Goal: Task Accomplishment & Management: Manage account settings

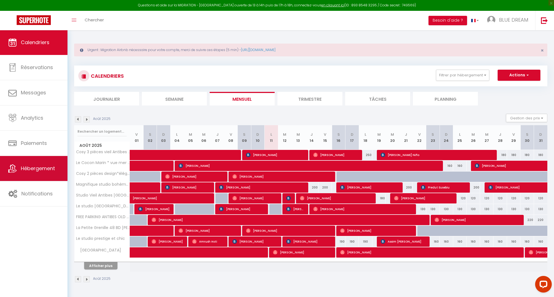
click at [39, 158] on link "Hébergement" at bounding box center [33, 168] width 67 height 25
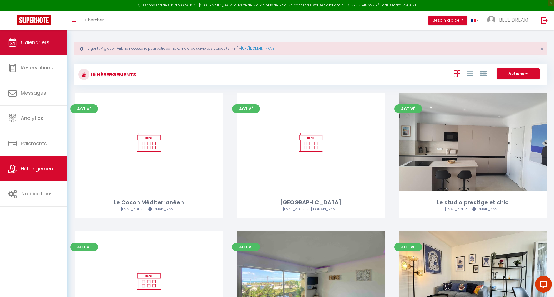
scroll to position [3, 0]
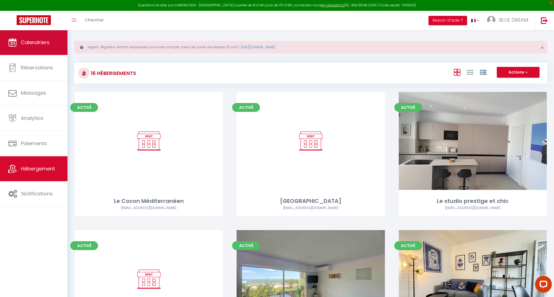
click at [42, 49] on link "Calendriers" at bounding box center [33, 42] width 67 height 25
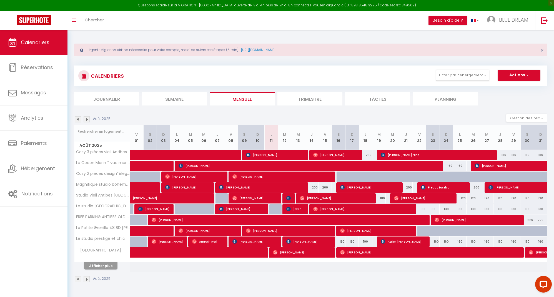
click at [104, 265] on button "Afficher plus" at bounding box center [100, 265] width 33 height 7
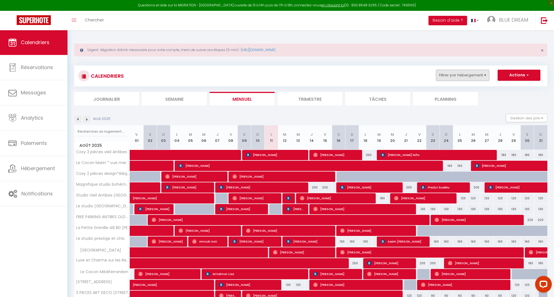
click at [468, 77] on button "Filtrer par hébergement" at bounding box center [462, 75] width 53 height 11
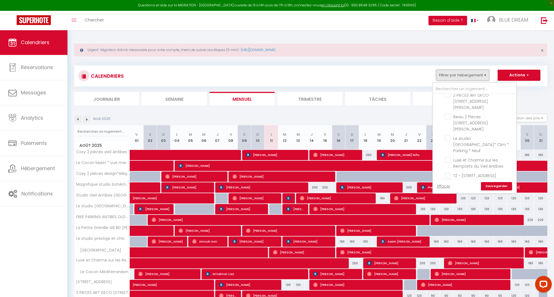
scroll to position [105, 0]
click at [448, 97] on input "2 PIECES ART DECO [STREET_ADDRESS][PERSON_NAME]" at bounding box center [479, 95] width 69 height 6
checkbox input "true"
checkbox input "false"
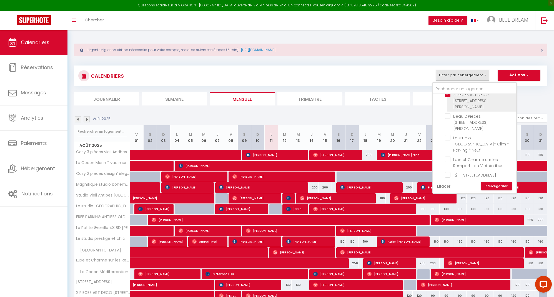
checkbox input "false"
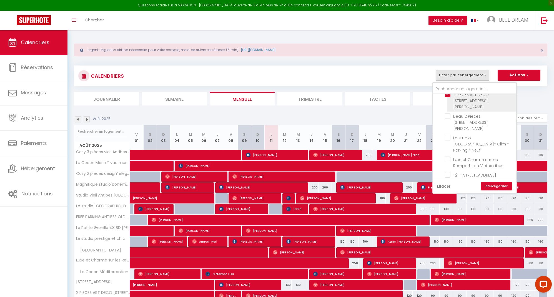
checkbox input "false"
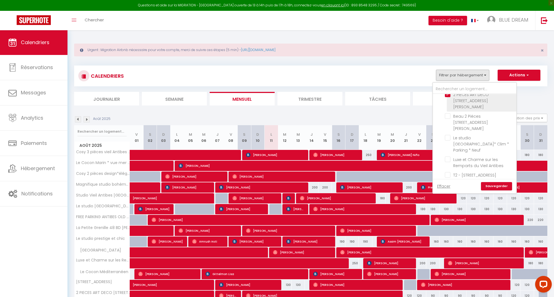
checkbox input "false"
click at [499, 185] on link "Sauvegarder" at bounding box center [496, 186] width 31 height 8
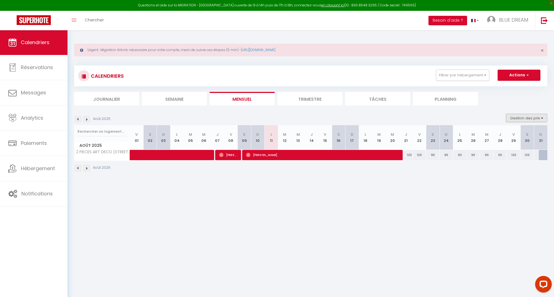
click at [526, 120] on button "Gestion des prix" at bounding box center [526, 118] width 41 height 8
click at [498, 135] on input "Nb Nuits minimum" at bounding box center [522, 135] width 50 height 6
checkbox input "true"
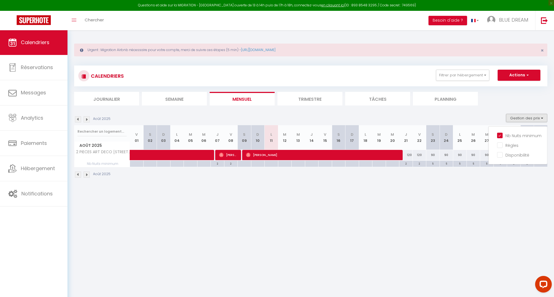
click at [431, 180] on div "Août 2025" at bounding box center [310, 175] width 473 height 16
click at [403, 163] on div "2" at bounding box center [405, 163] width 13 height 5
type input "2"
type input "[DEMOGRAPHIC_DATA][DATE]"
type input "Ven 22 Août 2025"
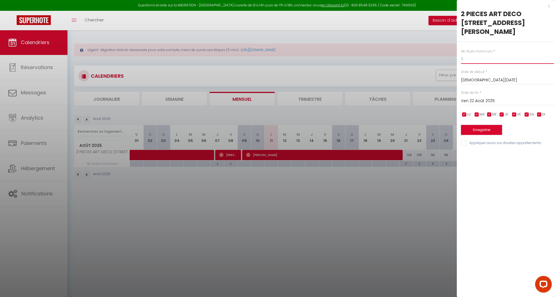
click at [474, 60] on input "2" at bounding box center [507, 59] width 93 height 10
type input "5"
click at [480, 97] on input "Ven 22 Août 2025" at bounding box center [507, 100] width 93 height 7
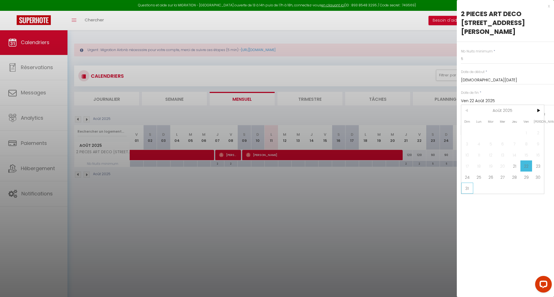
click at [473, 187] on span "31" at bounding box center [467, 188] width 12 height 11
type input "Dim 31 Août 2025"
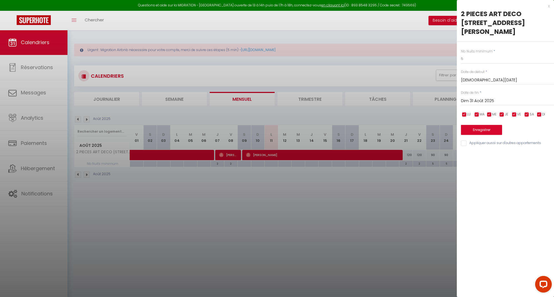
click at [484, 129] on button "Enregistrer" at bounding box center [481, 130] width 41 height 10
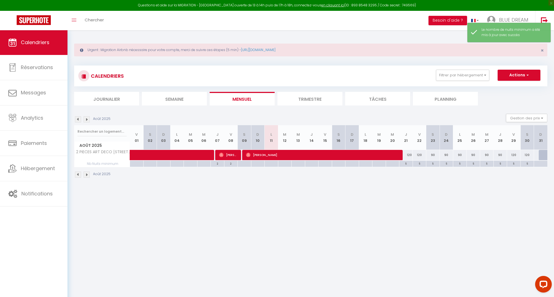
click at [409, 157] on div "120" at bounding box center [406, 155] width 14 height 10
type input "120"
type input "[DEMOGRAPHIC_DATA][DATE]"
type input "Ven 22 Août 2025"
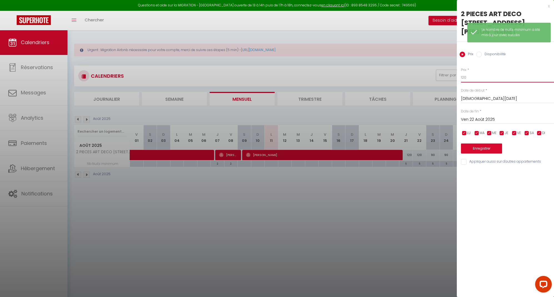
click at [489, 79] on input "120" at bounding box center [507, 77] width 93 height 10
type input "1"
type input "90"
click at [479, 119] on input "Ven 22 Août 2025" at bounding box center [507, 119] width 93 height 7
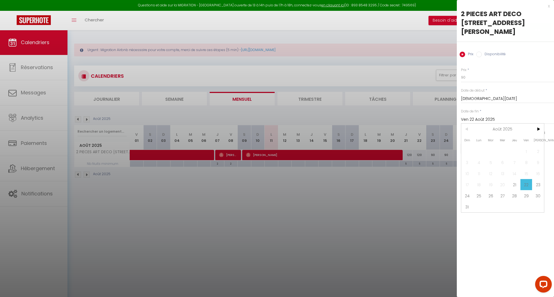
drag, startPoint x: 466, startPoint y: 192, endPoint x: 478, endPoint y: 159, distance: 35.8
click at [469, 191] on span "24" at bounding box center [467, 195] width 12 height 11
type input "Dim 24 Août 2025"
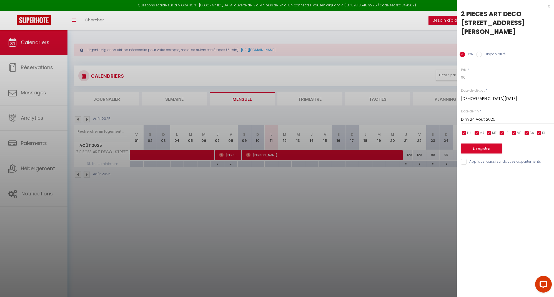
click at [480, 149] on button "Enregistrer" at bounding box center [481, 149] width 41 height 10
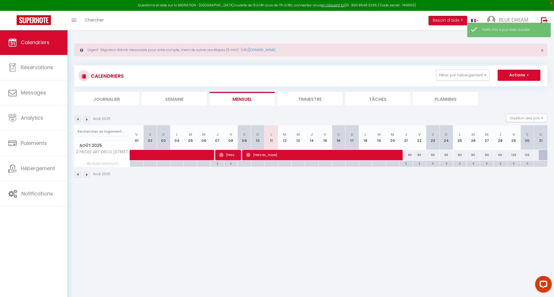
click at [513, 156] on div "120" at bounding box center [514, 155] width 14 height 10
type input "120"
type input "Ven 29 Août 2025"
type input "[DATE]"
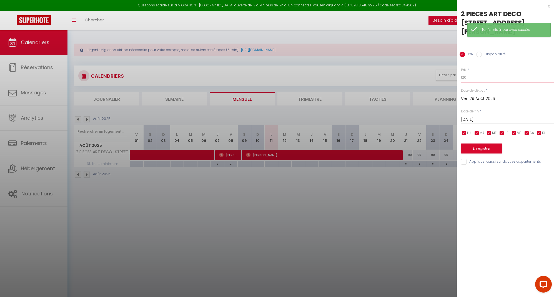
click at [492, 80] on input "120" at bounding box center [507, 77] width 93 height 10
type input "1"
type input "90"
click at [479, 119] on input "[DATE]" at bounding box center [507, 119] width 93 height 7
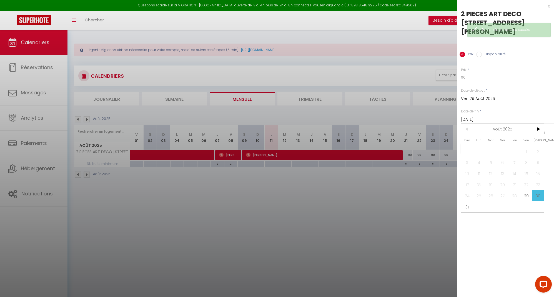
drag, startPoint x: 463, startPoint y: 205, endPoint x: 486, endPoint y: 178, distance: 35.8
click at [464, 204] on span "31" at bounding box center [467, 206] width 12 height 11
type input "Dim 31 Août 2025"
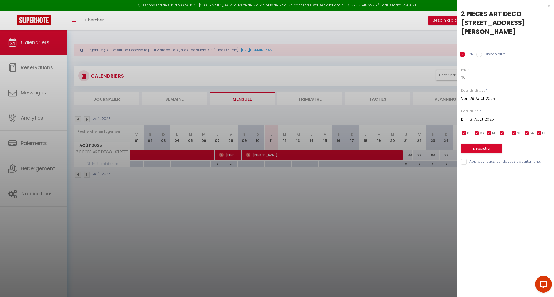
click at [489, 144] on button "Enregistrer" at bounding box center [481, 149] width 41 height 10
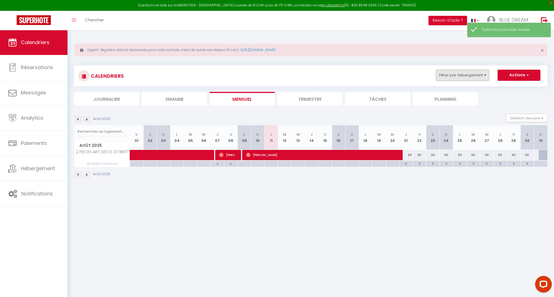
click at [478, 73] on button "Filtrer par hébergement" at bounding box center [462, 75] width 53 height 11
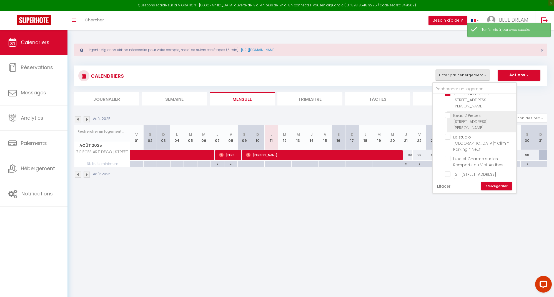
scroll to position [102, 0]
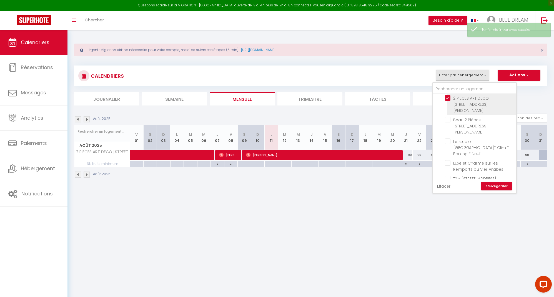
click at [447, 101] on input "2 PIECES ART DECO [STREET_ADDRESS][PERSON_NAME]" at bounding box center [479, 98] width 69 height 6
checkbox input "false"
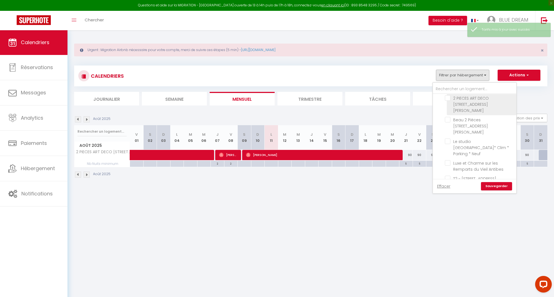
checkbox input "false"
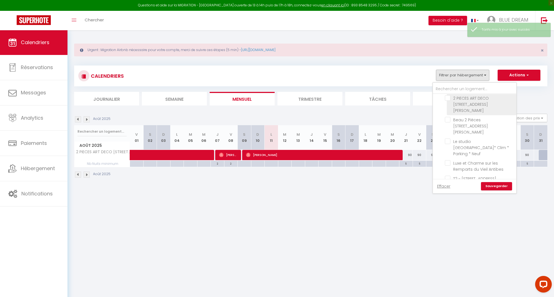
checkbox input "false"
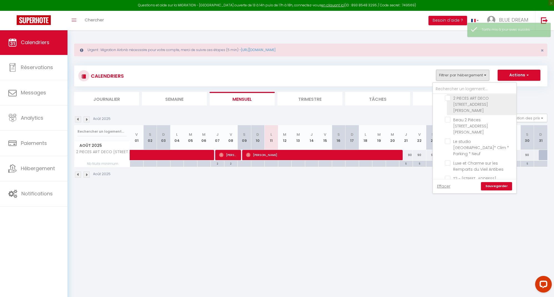
checkbox input "false"
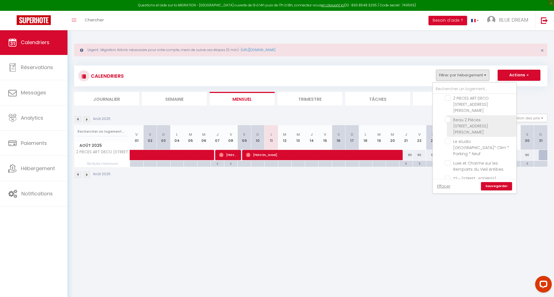
click at [446, 118] on input "Beau 2 Piéces [STREET_ADDRESS][PERSON_NAME]" at bounding box center [479, 120] width 69 height 6
checkbox input "true"
checkbox input "false"
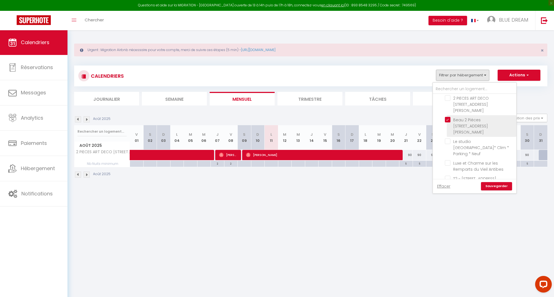
checkbox input "false"
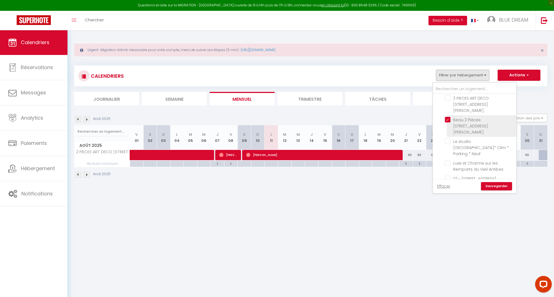
checkbox input "false"
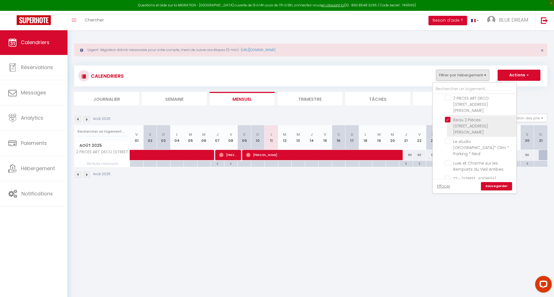
checkbox input "false"
click at [497, 184] on link "Sauvegarder" at bounding box center [496, 186] width 31 height 8
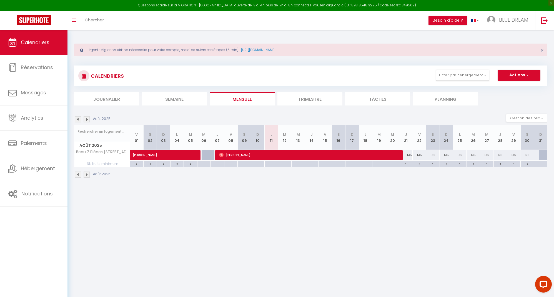
click at [409, 156] on div "135" at bounding box center [406, 155] width 14 height 10
type input "135"
type input "[DEMOGRAPHIC_DATA][DATE]"
type input "Ven 22 Août 2025"
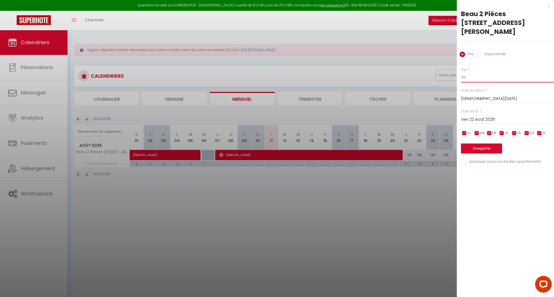
click at [474, 72] on input "135" at bounding box center [507, 77] width 93 height 10
type input "130"
click at [477, 116] on input "Ven 22 Août 2025" at bounding box center [507, 119] width 93 height 7
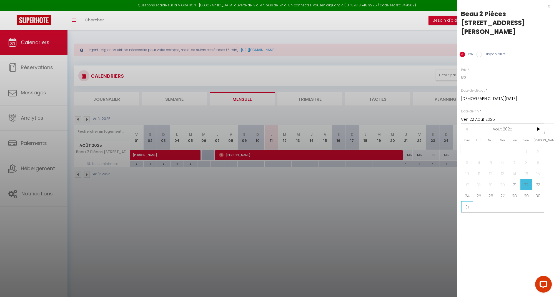
click at [470, 201] on span "31" at bounding box center [467, 206] width 12 height 11
type input "Dim 31 Août 2025"
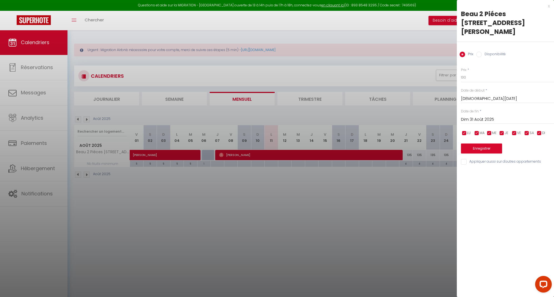
click at [487, 144] on button "Enregistrer" at bounding box center [481, 149] width 41 height 10
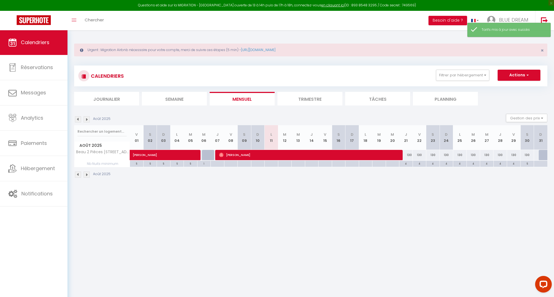
click at [527, 164] on div "5" at bounding box center [527, 163] width 13 height 5
type input "5"
type input "[DATE]"
type input "Dim 31 Août 2025"
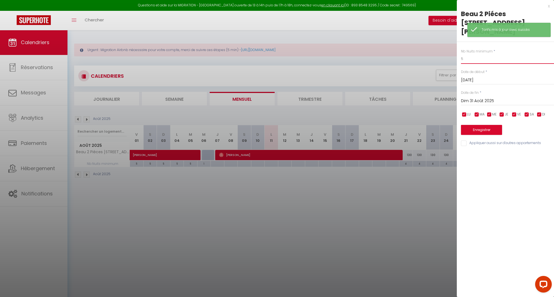
click at [472, 54] on input "5" at bounding box center [507, 59] width 93 height 10
type input "3"
type input "4"
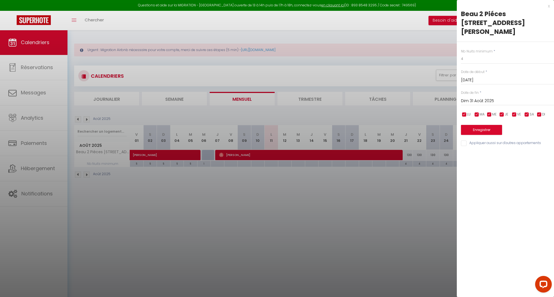
click at [482, 125] on button "Enregistrer" at bounding box center [481, 130] width 41 height 10
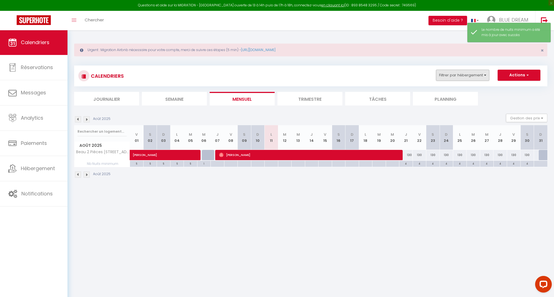
click at [468, 76] on button "Filtrer par hébergement" at bounding box center [462, 75] width 53 height 11
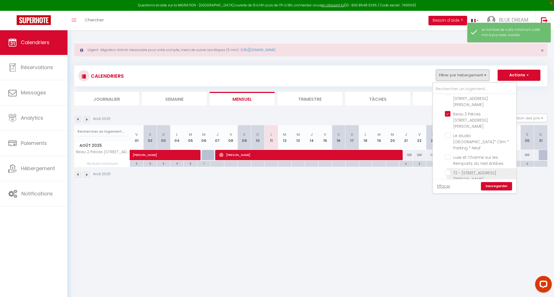
scroll to position [107, 0]
click at [449, 114] on input "Beau 2 Piéces [STREET_ADDRESS][PERSON_NAME]" at bounding box center [479, 115] width 69 height 6
checkbox input "false"
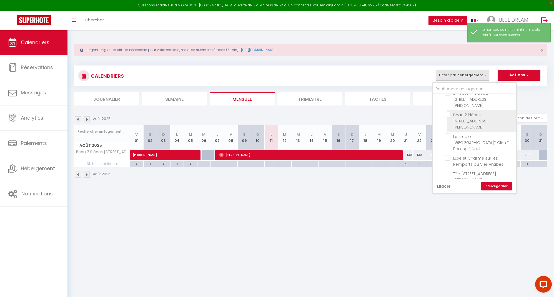
checkbox input "false"
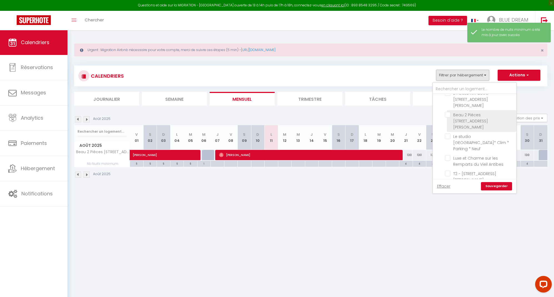
checkbox input "false"
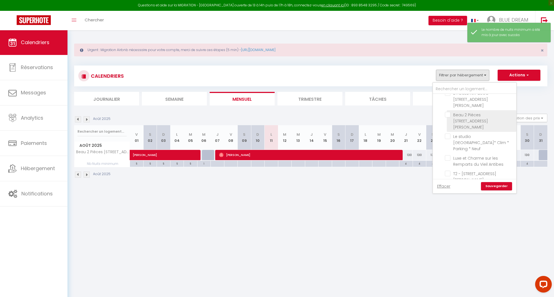
checkbox input "false"
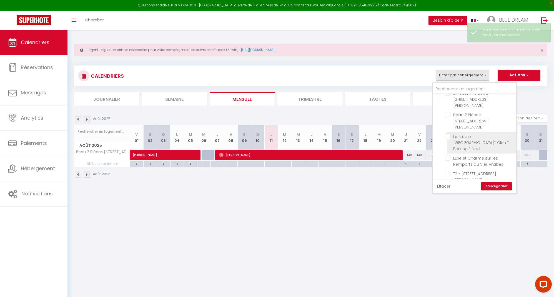
click at [446, 134] on input "Le studio [GEOGRAPHIC_DATA]* Clim * Parking * Neuf" at bounding box center [479, 137] width 69 height 6
checkbox input "true"
checkbox input "false"
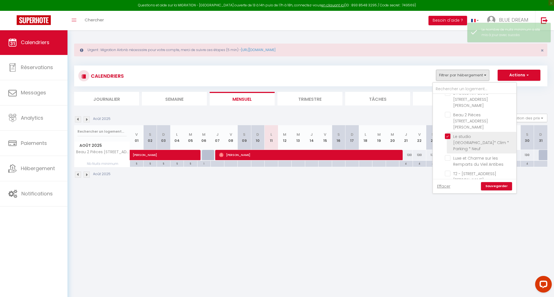
checkbox input "false"
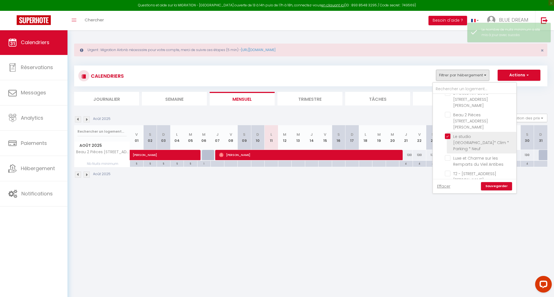
checkbox input "false"
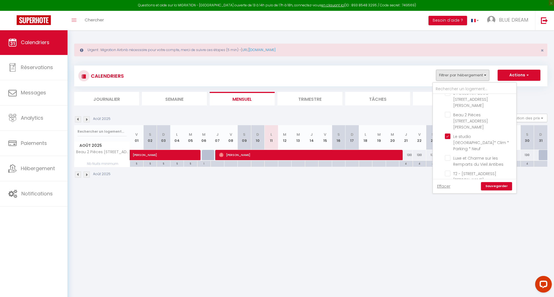
click at [499, 187] on link "Sauvegarder" at bounding box center [496, 186] width 31 height 8
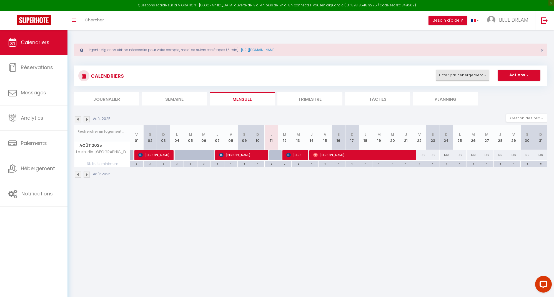
click at [476, 79] on button "Filtrer par hébergement" at bounding box center [462, 75] width 53 height 11
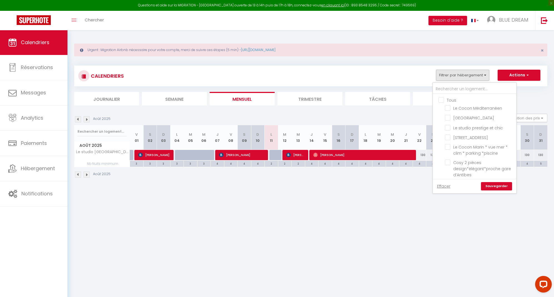
click at [441, 100] on input "Tous" at bounding box center [479, 100] width 83 height 6
checkbox input "true"
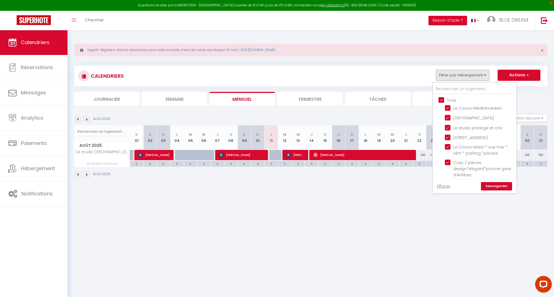
checkbox input "true"
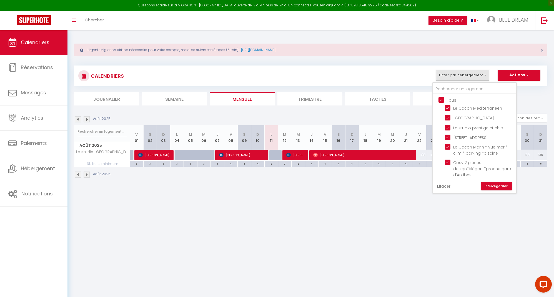
checkbox input "true"
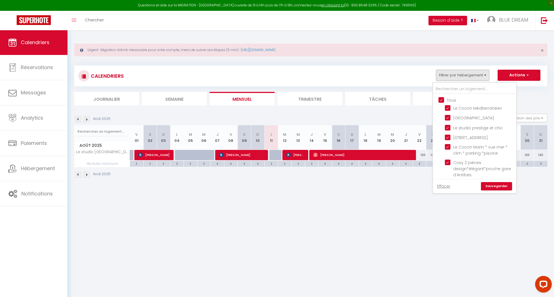
checkbox input "true"
click at [441, 100] on input "Tous" at bounding box center [479, 100] width 83 height 6
checkbox input "false"
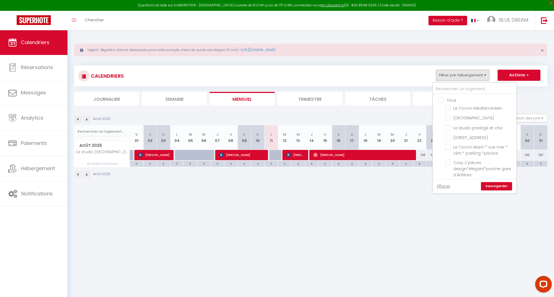
checkbox input "false"
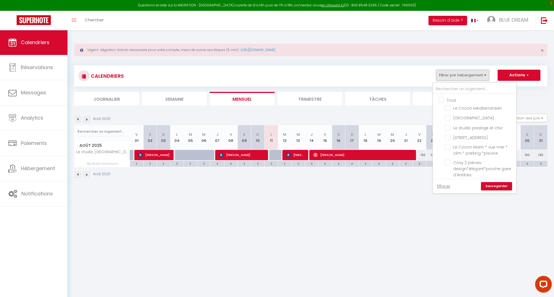
checkbox input "false"
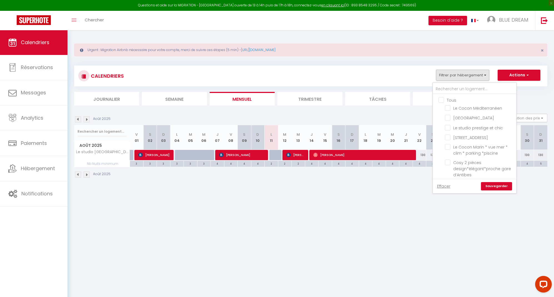
checkbox input "false"
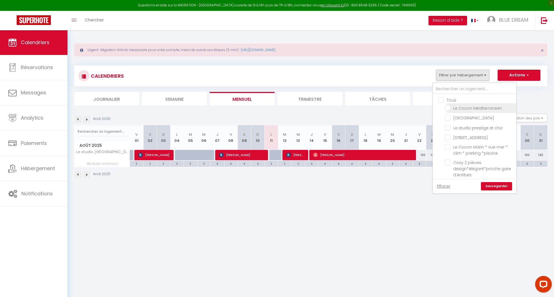
click at [448, 107] on input "Le Cocon Méditerranéen" at bounding box center [479, 108] width 69 height 6
checkbox input "true"
click at [499, 188] on link "Sauvegarder" at bounding box center [496, 186] width 31 height 8
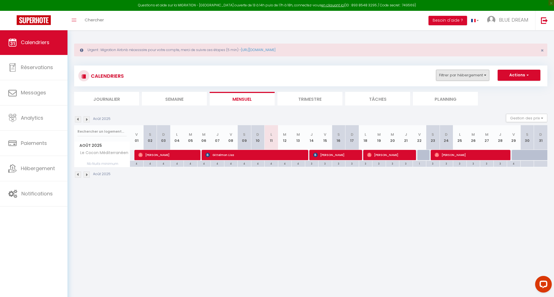
click at [470, 77] on button "Filtrer par hébergement" at bounding box center [462, 75] width 53 height 11
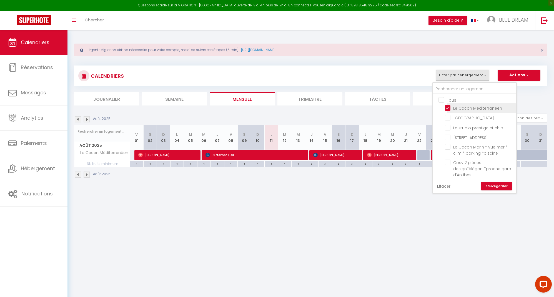
click at [448, 108] on input "Le Cocon Méditerranéen" at bounding box center [479, 108] width 69 height 6
checkbox input "false"
click at [448, 150] on input "Le Cocon Marin * vue mer * clim * parking *piscine" at bounding box center [479, 147] width 69 height 6
checkbox input "true"
click at [495, 186] on link "Sauvegarder" at bounding box center [496, 186] width 31 height 8
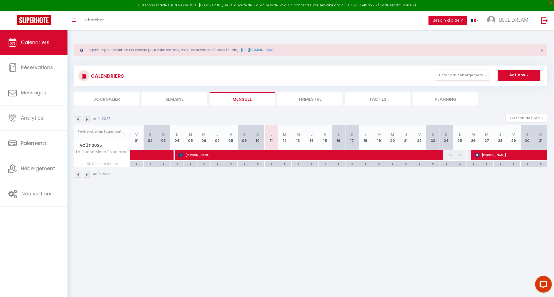
click at [84, 117] on img at bounding box center [87, 119] width 6 height 6
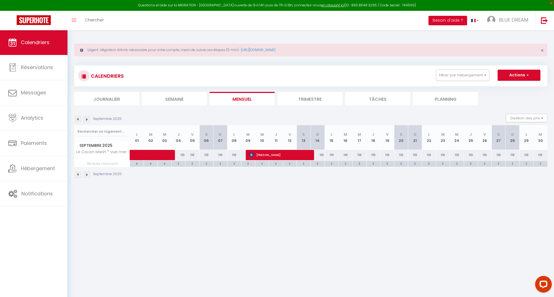
click at [322, 155] on div "110" at bounding box center [318, 155] width 14 height 10
type input "110"
type input "Dim 14 Septembre 2025"
type input "Lun 15 Septembre 2025"
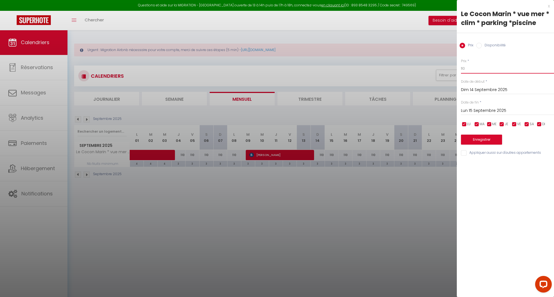
click at [486, 65] on input "110" at bounding box center [507, 69] width 93 height 10
click at [482, 69] on input "110" at bounding box center [507, 69] width 93 height 10
type input "100"
click at [477, 110] on input "Lun 15 Septembre 2025" at bounding box center [507, 110] width 93 height 7
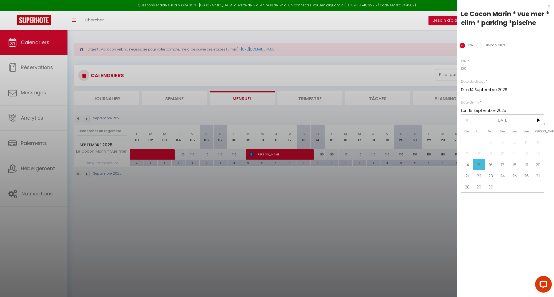
drag, startPoint x: 489, startPoint y: 187, endPoint x: 482, endPoint y: 163, distance: 25.3
click at [489, 187] on span "30" at bounding box center [491, 186] width 12 height 11
type input "[DATE]"
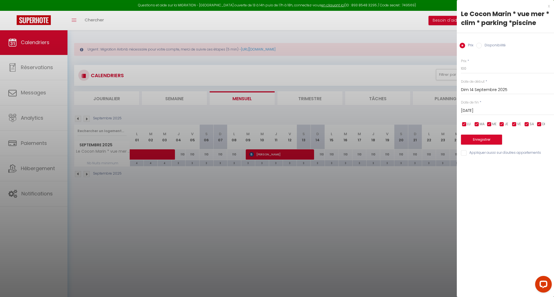
click at [484, 138] on button "Enregistrer" at bounding box center [481, 140] width 41 height 10
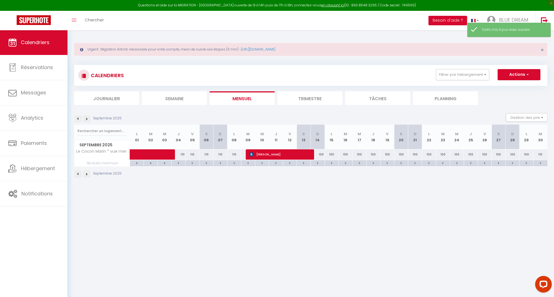
click at [540, 153] on div "110" at bounding box center [540, 154] width 14 height 10
type input "110"
type input "[DATE]"
type input "Mer 01 Octobre 2025"
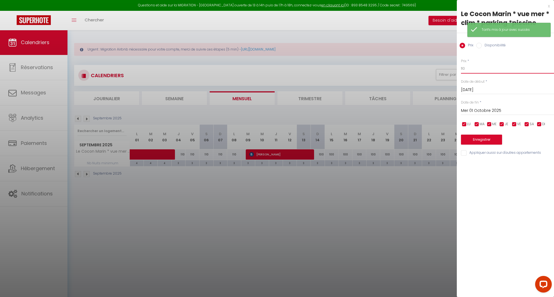
click at [473, 67] on input "110" at bounding box center [507, 69] width 93 height 10
type input "100"
click at [486, 135] on button "Enregistrer" at bounding box center [481, 140] width 41 height 10
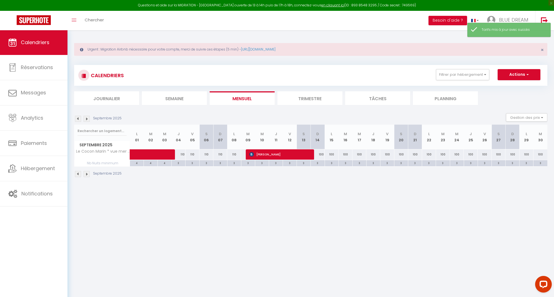
click at [87, 118] on img at bounding box center [87, 119] width 6 height 6
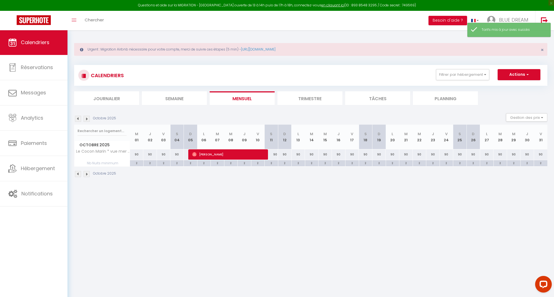
click at [88, 118] on img at bounding box center [87, 119] width 6 height 6
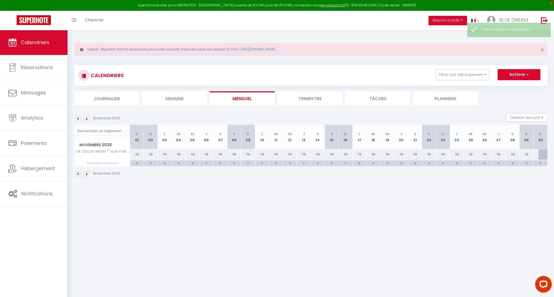
click at [88, 118] on img at bounding box center [87, 119] width 6 height 6
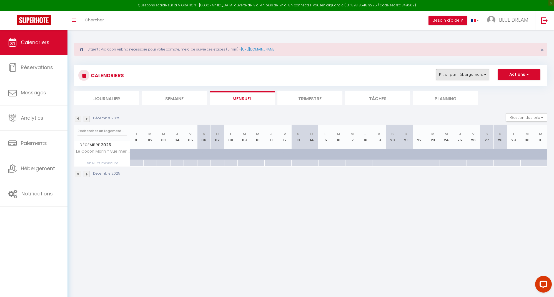
click at [471, 76] on button "Filtrer par hébergement" at bounding box center [462, 74] width 53 height 11
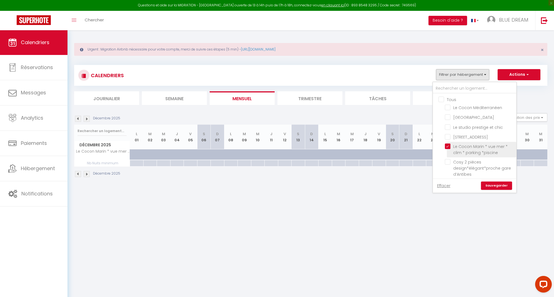
click at [446, 149] on input "Le Cocon Marin * vue mer * clim * parking *piscine" at bounding box center [479, 147] width 69 height 6
checkbox input "false"
click at [448, 127] on input "Le studio prestige et chic" at bounding box center [479, 127] width 69 height 6
checkbox input "true"
click at [496, 188] on link "Sauvegarder" at bounding box center [496, 186] width 31 height 8
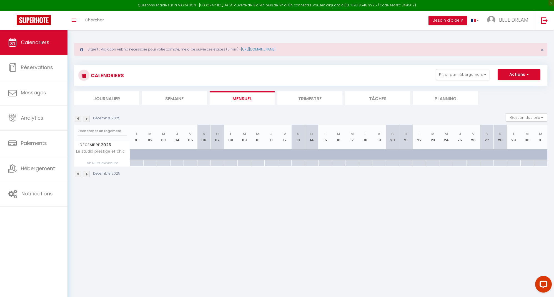
click at [77, 119] on img at bounding box center [78, 119] width 6 height 6
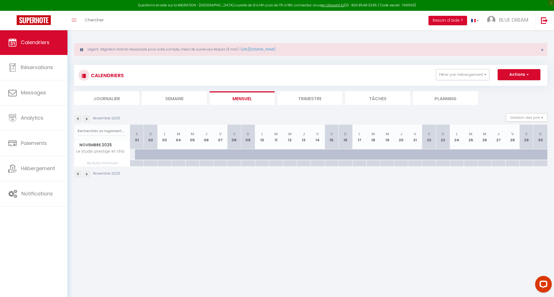
click at [77, 119] on img at bounding box center [78, 119] width 6 height 6
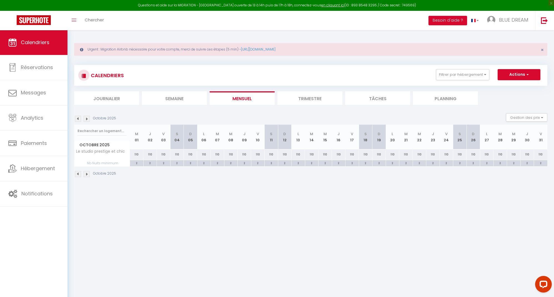
click at [77, 119] on img at bounding box center [78, 119] width 6 height 6
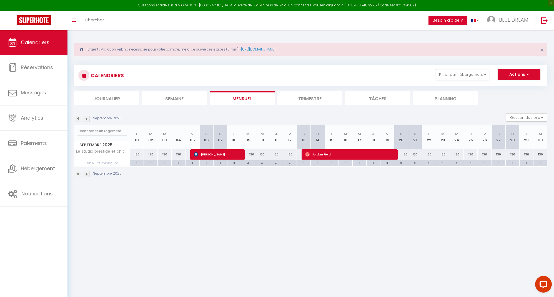
click at [77, 119] on img at bounding box center [78, 119] width 6 height 6
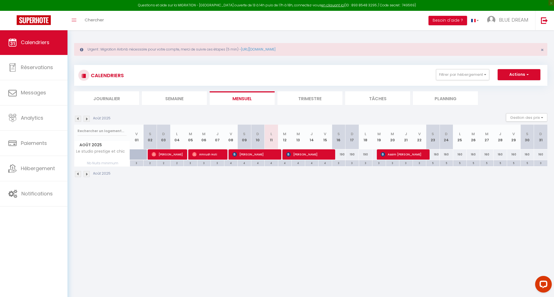
click at [342, 162] on div "3" at bounding box center [338, 162] width 13 height 5
type input "3"
type input "[PERSON_NAME][DATE]"
type input "Dim 17 Août 2025"
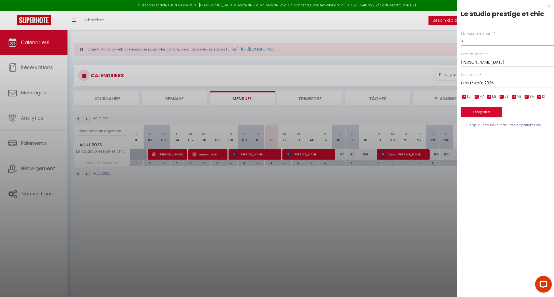
click at [496, 43] on input "3" at bounding box center [507, 41] width 93 height 10
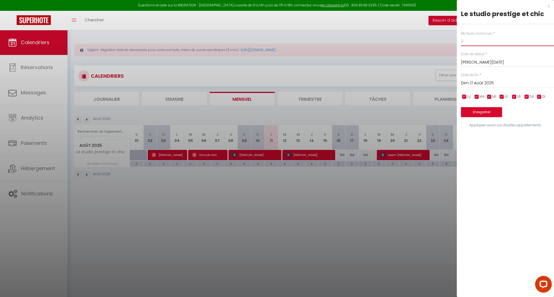
type input "2"
click at [482, 80] on input "Dim 17 Août 2025" at bounding box center [507, 83] width 93 height 7
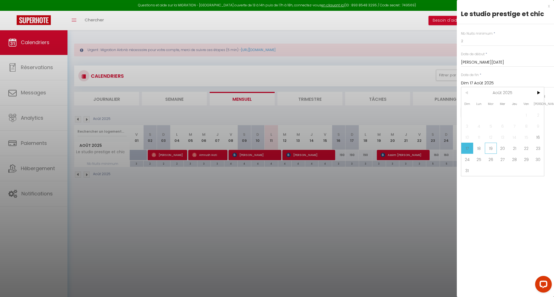
click at [489, 147] on span "19" at bounding box center [491, 148] width 12 height 11
type input "[DATE]"
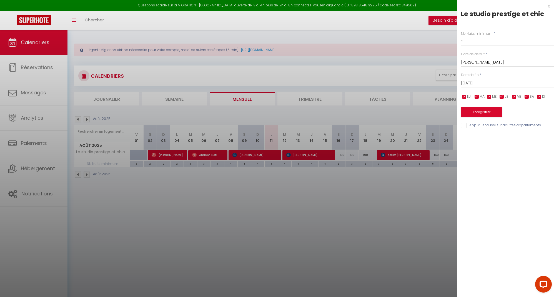
click at [487, 114] on button "Enregistrer" at bounding box center [481, 112] width 41 height 10
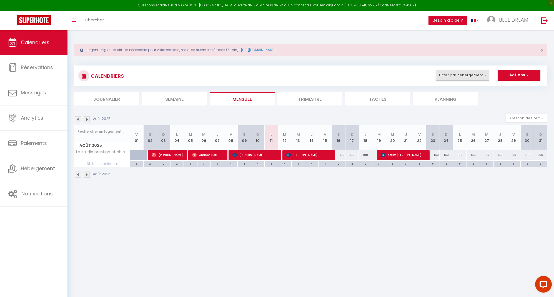
click at [477, 72] on button "Filtrer par hébergement" at bounding box center [462, 75] width 53 height 11
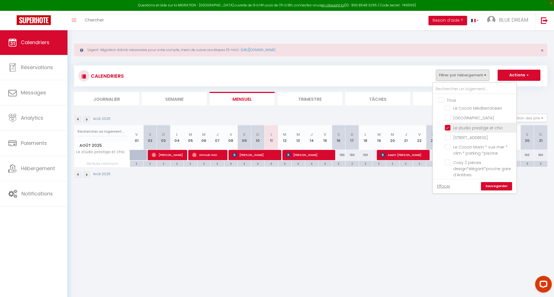
click at [448, 127] on input "Le studio prestige et chic" at bounding box center [479, 127] width 69 height 6
checkbox input "false"
click at [447, 138] on input "[STREET_ADDRESS]" at bounding box center [479, 137] width 69 height 6
checkbox input "true"
click at [499, 184] on link "Sauvegarder" at bounding box center [496, 186] width 31 height 8
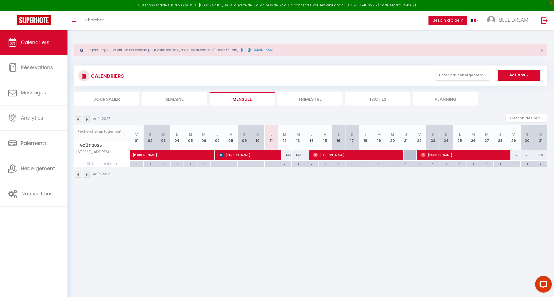
click at [88, 118] on img at bounding box center [87, 119] width 6 height 6
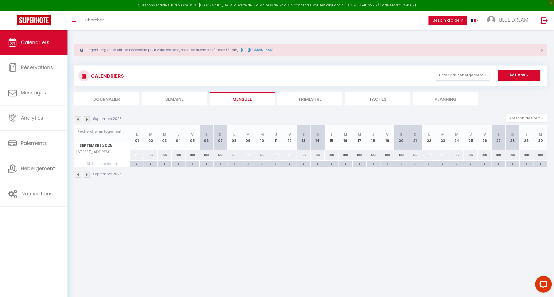
click at [88, 118] on img at bounding box center [87, 119] width 6 height 6
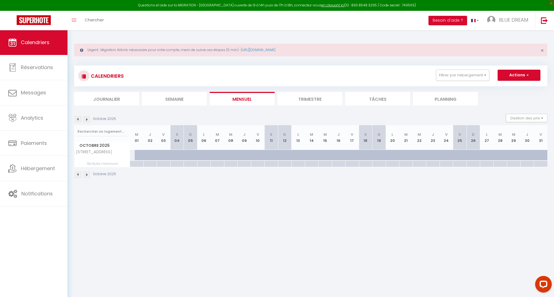
click at [79, 119] on img at bounding box center [78, 119] width 6 height 6
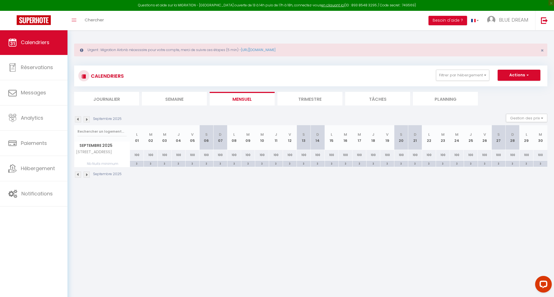
click at [79, 119] on img at bounding box center [78, 119] width 6 height 6
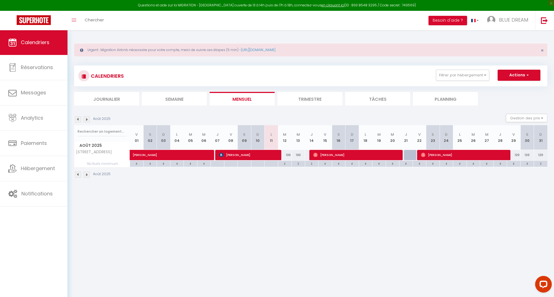
click at [88, 118] on img at bounding box center [87, 119] width 6 height 6
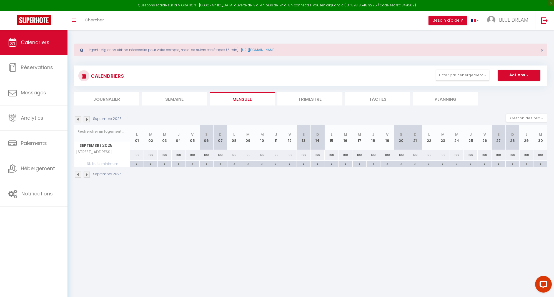
click at [88, 118] on img at bounding box center [87, 119] width 6 height 6
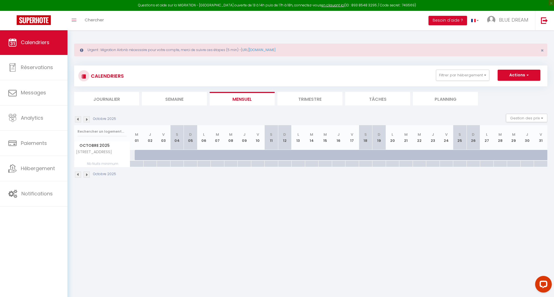
click at [139, 155] on div at bounding box center [142, 155] width 14 height 11
select select "1"
type input "Mer 01 Octobre 2025"
type input "Jeu 02 Octobre 2025"
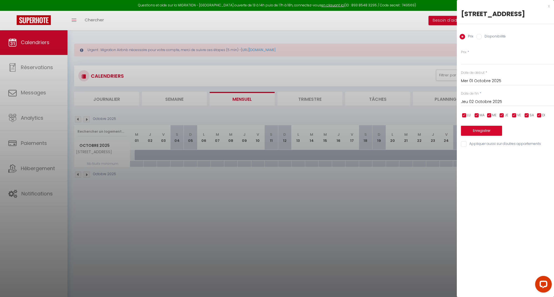
drag, startPoint x: 479, startPoint y: 45, endPoint x: 479, endPoint y: 70, distance: 25.0
click at [479, 39] on input "Disponibilité" at bounding box center [479, 37] width 6 height 6
radio input "true"
radio input "false"
click at [479, 106] on input "Jeu 02 Octobre 2025" at bounding box center [507, 102] width 93 height 7
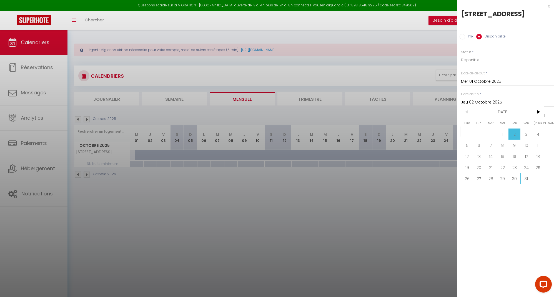
click at [527, 184] on span "31" at bounding box center [526, 178] width 12 height 11
type input "Ven 31 Octobre 2025"
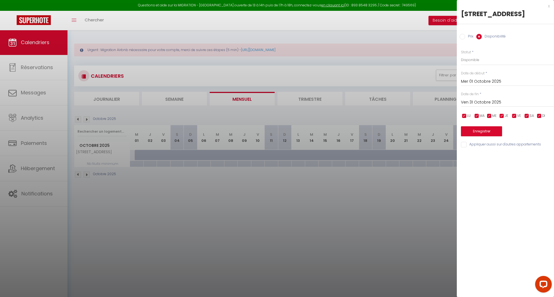
click at [486, 136] on button "Enregistrer" at bounding box center [481, 131] width 41 height 10
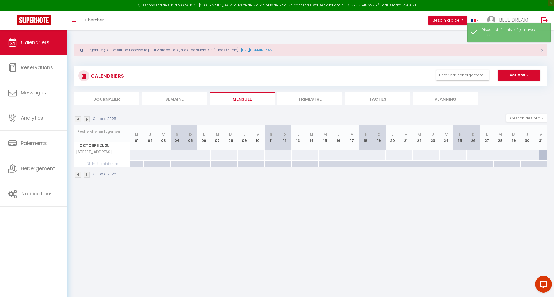
click at [135, 155] on div at bounding box center [137, 155] width 14 height 10
select select "1"
type input "Mer 01 Octobre 2025"
type input "Jeu 02 Octobre 2025"
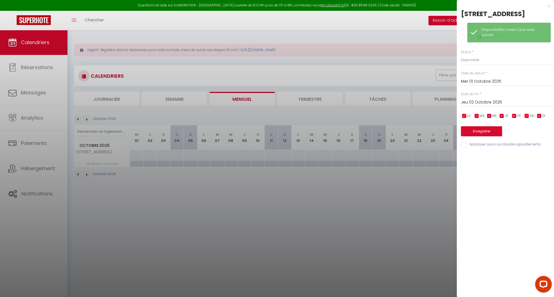
drag, startPoint x: 462, startPoint y: 45, endPoint x: 464, endPoint y: 54, distance: 9.0
click at [462, 39] on input "Prix" at bounding box center [463, 37] width 6 height 6
radio input "true"
radio input "false"
click at [478, 65] on input "Prix" at bounding box center [507, 60] width 93 height 10
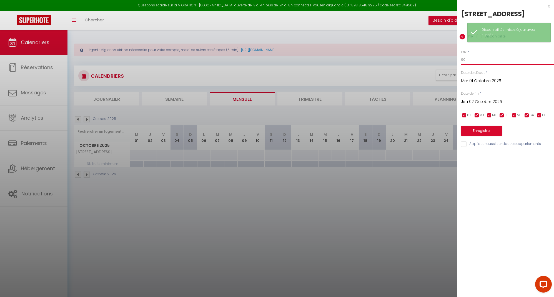
type input "90"
click at [482, 106] on input "Jeu 02 Octobre 2025" at bounding box center [507, 101] width 93 height 7
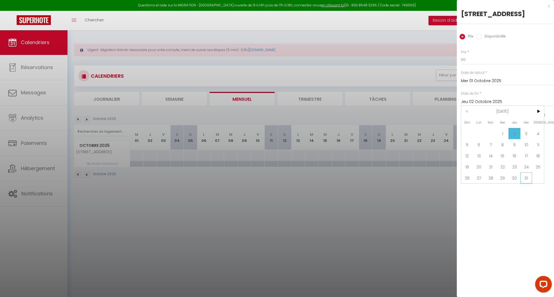
click at [526, 184] on span "31" at bounding box center [526, 177] width 12 height 11
type input "Ven 31 Octobre 2025"
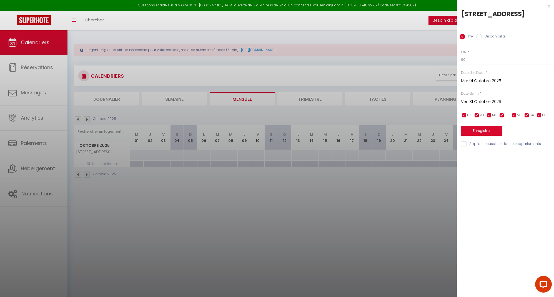
click at [485, 136] on button "Enregistrer" at bounding box center [481, 131] width 41 height 10
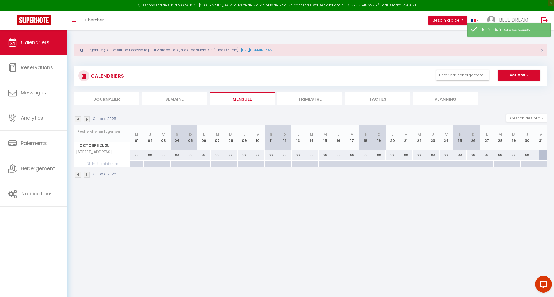
click at [137, 163] on div at bounding box center [137, 164] width 14 height 6
type input "Mer 01 Octobre 2025"
type input "Jeu 02 Octobre 2025"
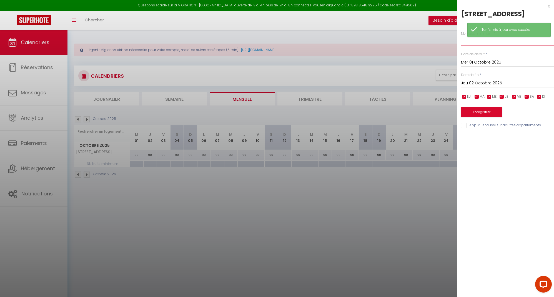
click at [485, 46] on input "text" at bounding box center [507, 41] width 93 height 10
type input "3"
drag, startPoint x: 483, startPoint y: 89, endPoint x: 502, endPoint y: 122, distance: 37.8
click at [483, 87] on input "Jeu 02 Octobre 2025" at bounding box center [507, 83] width 93 height 7
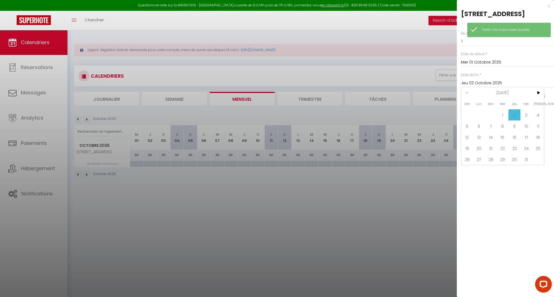
drag, startPoint x: 523, startPoint y: 166, endPoint x: 503, endPoint y: 155, distance: 22.9
click at [522, 165] on span "31" at bounding box center [526, 159] width 12 height 11
type input "Ven 31 Octobre 2025"
click at [489, 117] on button "Enregistrer" at bounding box center [481, 112] width 41 height 10
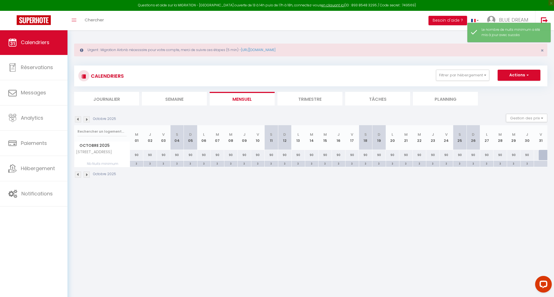
click at [77, 120] on img at bounding box center [78, 119] width 6 height 6
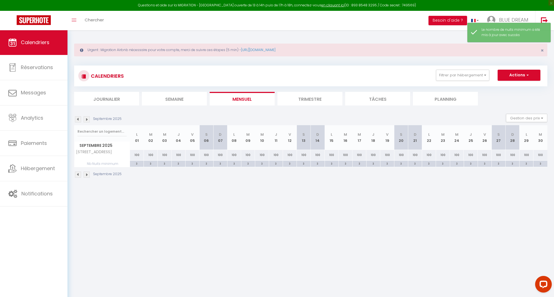
click at [77, 120] on img at bounding box center [78, 119] width 6 height 6
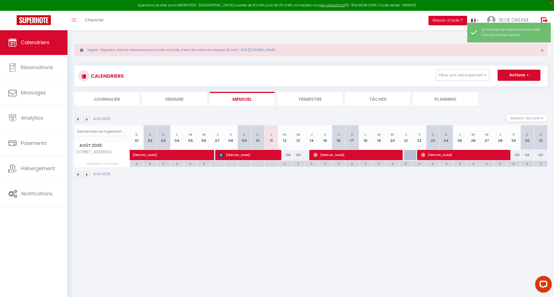
click at [85, 119] on img at bounding box center [87, 119] width 6 height 6
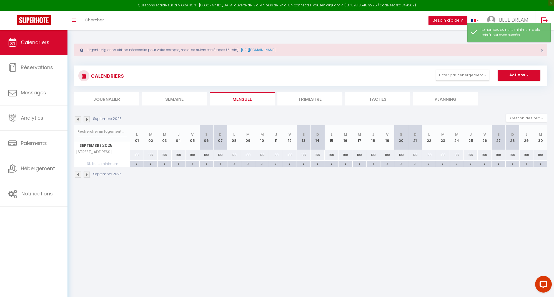
click at [85, 119] on img at bounding box center [87, 119] width 6 height 6
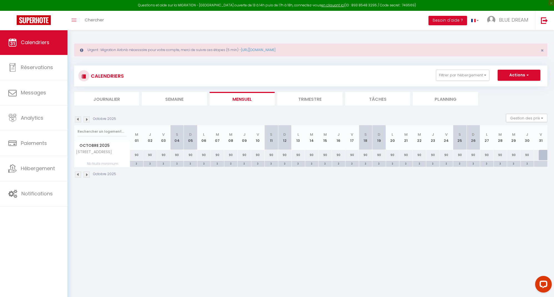
click at [87, 119] on img at bounding box center [87, 119] width 6 height 6
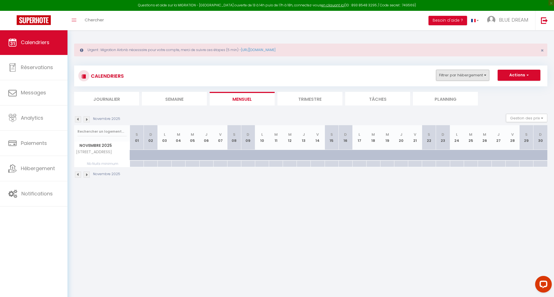
click at [473, 75] on button "Filtrer par hébergement" at bounding box center [462, 75] width 53 height 11
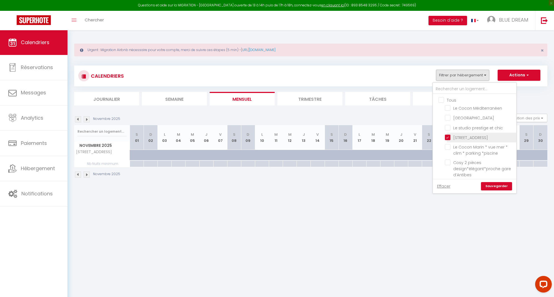
click at [447, 137] on input "[STREET_ADDRESS]" at bounding box center [479, 137] width 69 height 6
checkbox input "false"
drag, startPoint x: 447, startPoint y: 139, endPoint x: 465, endPoint y: 153, distance: 22.7
click at [448, 136] on input "Cosy 2 pièces design*élégant*proche gare d’Antibes" at bounding box center [479, 134] width 69 height 6
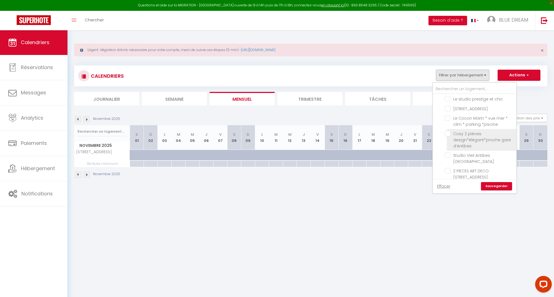
checkbox input "true"
click at [503, 189] on link "Sauvegarder" at bounding box center [496, 186] width 31 height 8
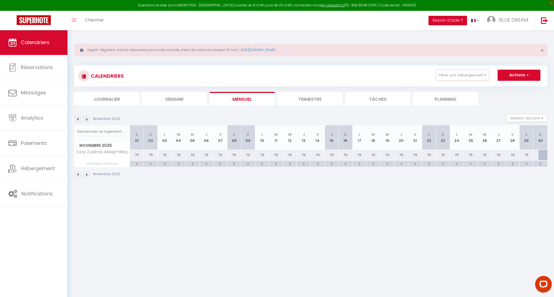
click at [77, 119] on img at bounding box center [78, 119] width 6 height 6
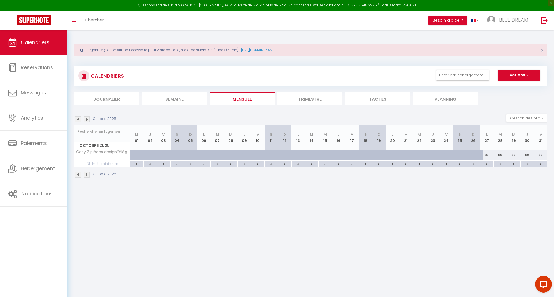
click at [77, 119] on img at bounding box center [78, 119] width 6 height 6
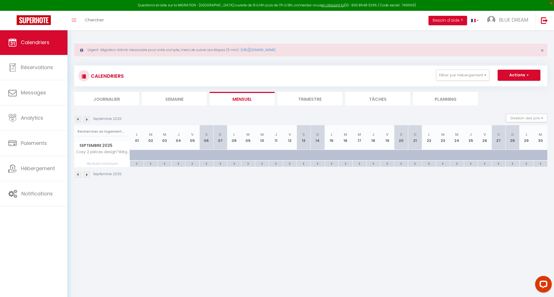
click at [87, 119] on img at bounding box center [87, 119] width 6 height 6
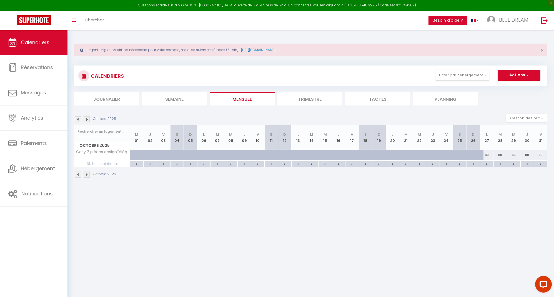
click at [87, 119] on img at bounding box center [87, 119] width 6 height 6
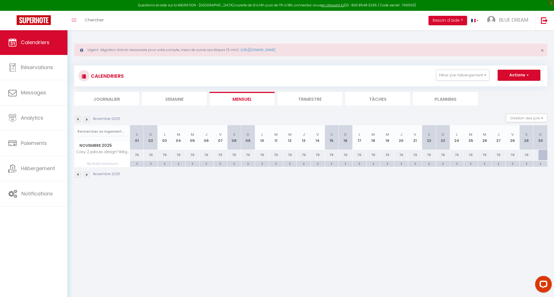
click at [87, 119] on img at bounding box center [87, 119] width 6 height 6
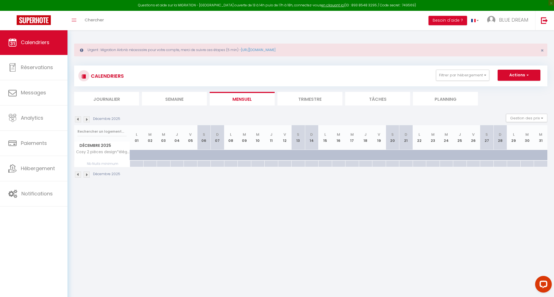
click at [87, 119] on img at bounding box center [87, 119] width 6 height 6
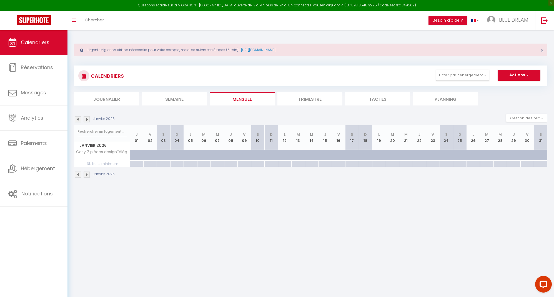
click at [87, 119] on img at bounding box center [87, 119] width 6 height 6
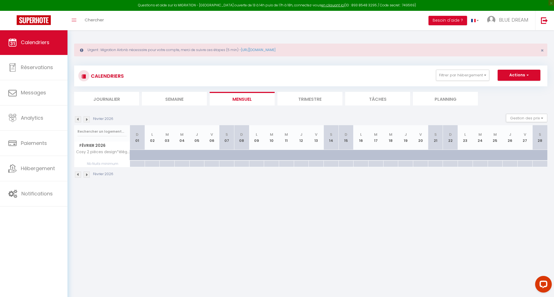
click at [80, 119] on img at bounding box center [78, 119] width 6 height 6
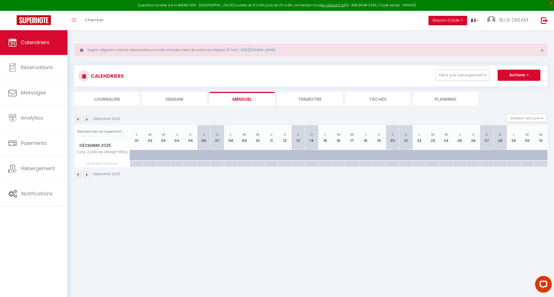
click at [80, 119] on img at bounding box center [78, 119] width 6 height 6
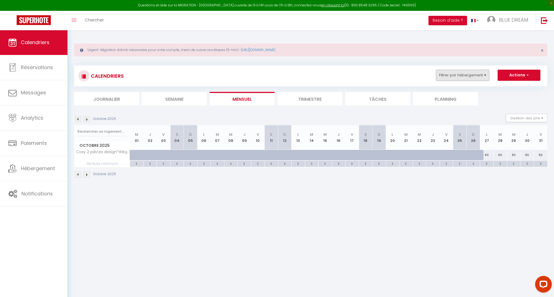
click at [471, 71] on button "Filtrer par hébergement" at bounding box center [462, 75] width 53 height 11
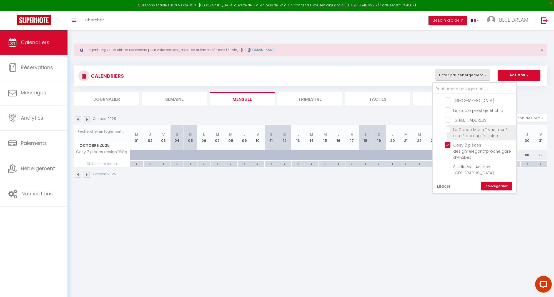
scroll to position [19, 0]
click at [448, 147] on input "Cosy 2 pièces design*élégant*proche gare d’Antibes" at bounding box center [479, 144] width 69 height 6
checkbox input "false"
drag, startPoint x: 446, startPoint y: 133, endPoint x: 471, endPoint y: 151, distance: 31.0
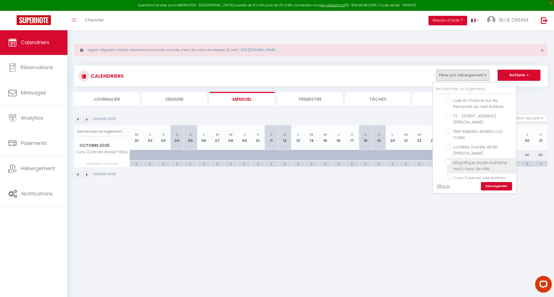
click at [449, 144] on input "La Petite Grenille 48 BD [PERSON_NAME]" at bounding box center [479, 147] width 69 height 6
checkbox input "true"
click at [498, 187] on link "Sauvegarder" at bounding box center [496, 186] width 31 height 8
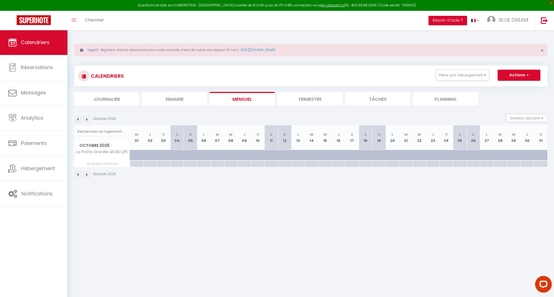
click at [77, 118] on img at bounding box center [78, 119] width 6 height 6
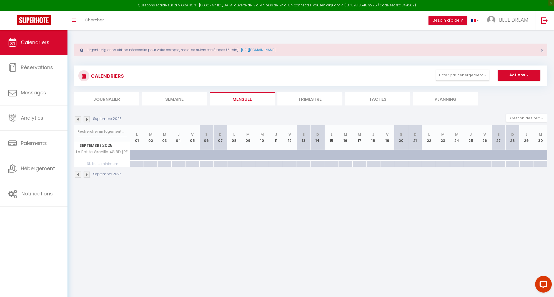
click at [77, 118] on img at bounding box center [78, 119] width 6 height 6
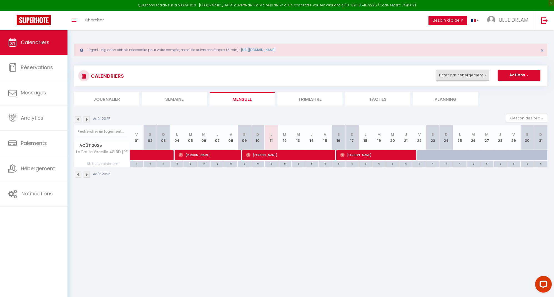
click at [463, 77] on button "Filtrer par hébergement" at bounding box center [462, 75] width 53 height 11
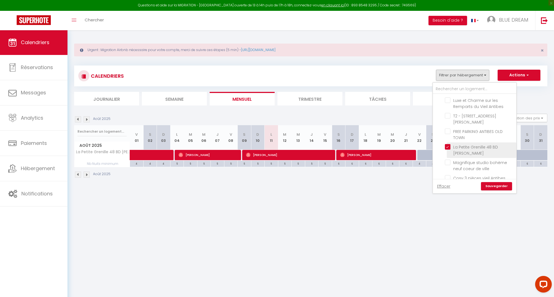
click at [446, 144] on input "La Petite Grenille 48 BD [PERSON_NAME]" at bounding box center [479, 147] width 69 height 6
checkbox input "false"
click at [448, 116] on input "[GEOGRAPHIC_DATA]" at bounding box center [479, 118] width 69 height 6
checkbox input "true"
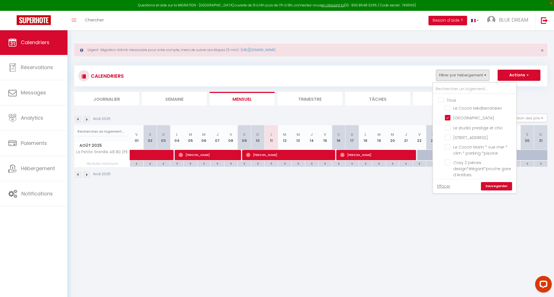
click at [504, 187] on link "Sauvegarder" at bounding box center [496, 186] width 31 height 8
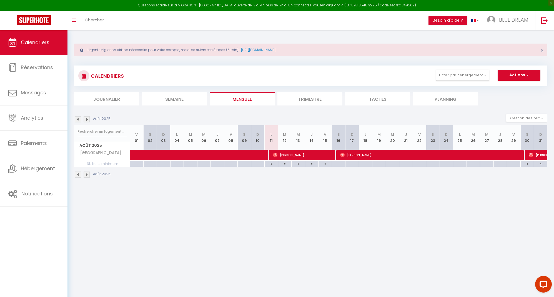
click at [89, 118] on img at bounding box center [87, 119] width 6 height 6
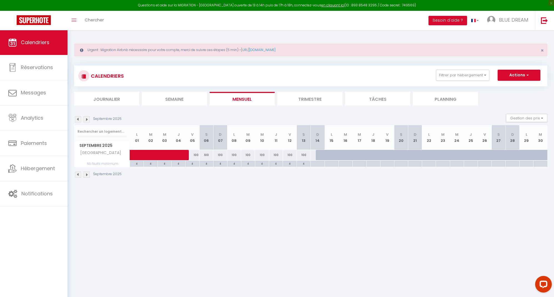
scroll to position [0, 0]
click at [78, 119] on img at bounding box center [78, 119] width 6 height 6
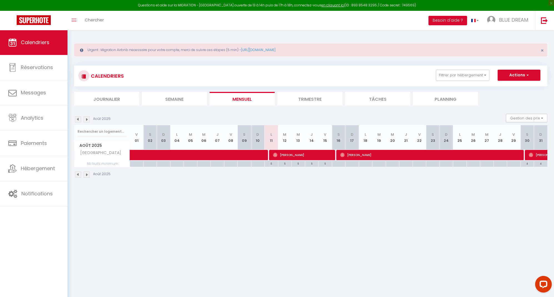
click at [86, 119] on img at bounding box center [87, 119] width 6 height 6
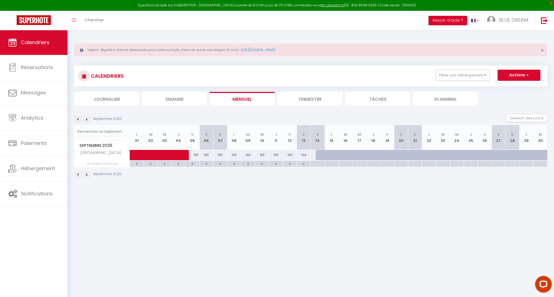
scroll to position [0, 0]
drag, startPoint x: 509, startPoint y: 74, endPoint x: 481, endPoint y: 76, distance: 27.2
click at [502, 75] on button "Actions" at bounding box center [519, 75] width 43 height 11
click at [464, 76] on button "Filtrer par hébergement" at bounding box center [462, 75] width 53 height 11
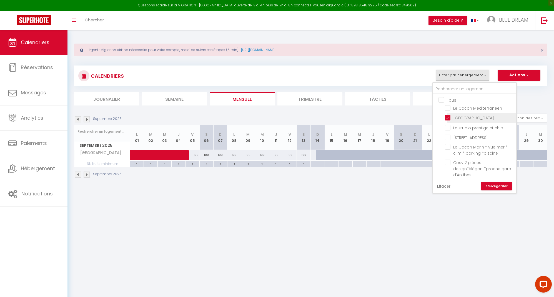
click at [447, 116] on input "[GEOGRAPHIC_DATA]" at bounding box center [479, 118] width 69 height 6
checkbox input "false"
click at [447, 125] on input "Le studio prestige et chic" at bounding box center [479, 127] width 69 height 6
checkbox input "true"
click at [498, 186] on link "Sauvegarder" at bounding box center [496, 186] width 31 height 8
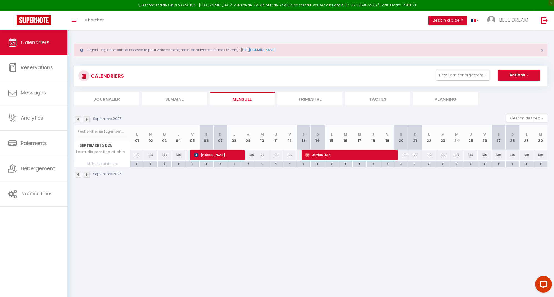
click at [76, 120] on img at bounding box center [78, 119] width 6 height 6
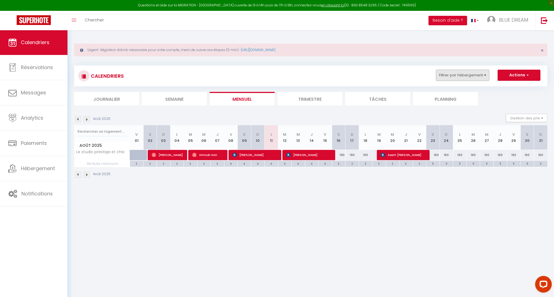
click at [482, 79] on button "Filtrer par hébergement" at bounding box center [462, 75] width 53 height 11
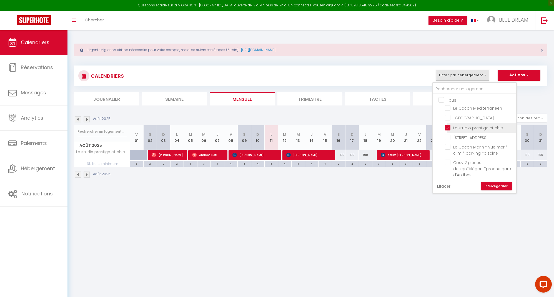
click at [447, 127] on input "Le studio prestige et chic" at bounding box center [479, 127] width 69 height 6
checkbox input "false"
click at [446, 107] on input "Le Cocon Méditerranéen" at bounding box center [479, 108] width 69 height 6
checkbox input "true"
click at [501, 188] on link "Sauvegarder" at bounding box center [496, 186] width 31 height 8
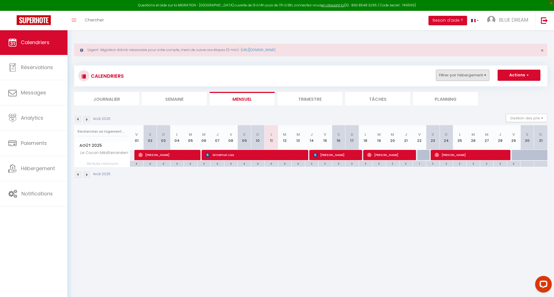
click at [472, 75] on button "Filtrer par hébergement" at bounding box center [462, 75] width 53 height 11
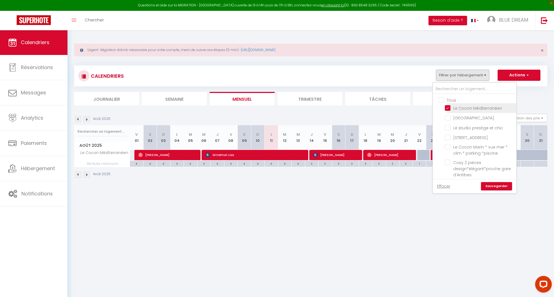
click at [447, 109] on input "Le Cocon Méditerranéen" at bounding box center [479, 108] width 69 height 6
checkbox input "false"
click at [447, 129] on input "FREE PARKING ANTIBES OLD TOWN" at bounding box center [479, 132] width 69 height 6
checkbox input "true"
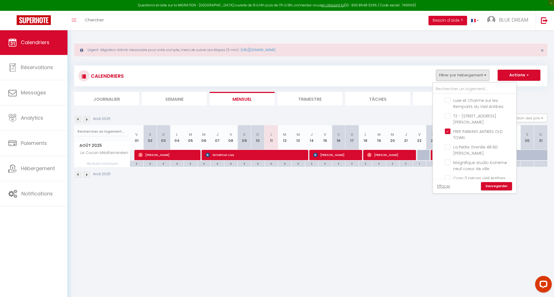
click at [503, 188] on link "Sauvegarder" at bounding box center [496, 186] width 31 height 8
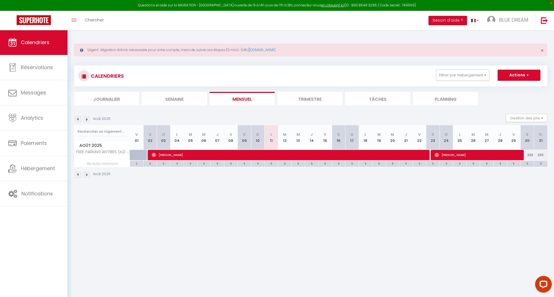
click at [87, 119] on img at bounding box center [87, 119] width 6 height 6
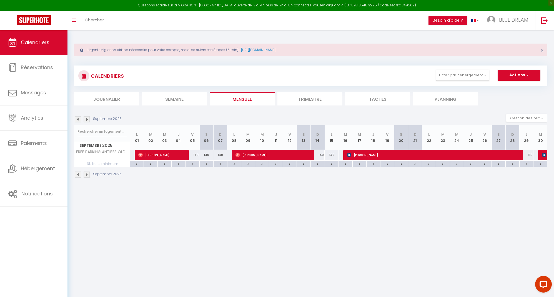
click at [77, 119] on img at bounding box center [78, 119] width 6 height 6
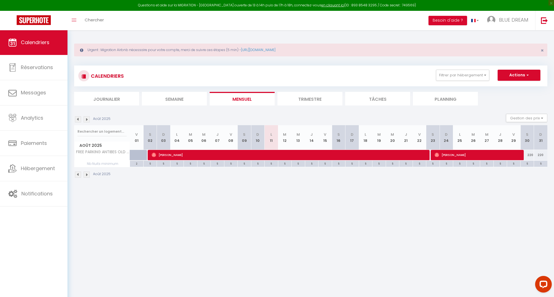
click at [528, 163] on div "5" at bounding box center [527, 163] width 13 height 5
type input "5"
type input "[DATE]"
type input "Dim 31 Août 2025"
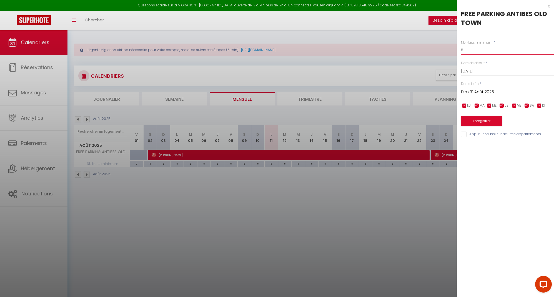
click at [472, 51] on input "5" at bounding box center [507, 50] width 93 height 10
type input "2"
click at [481, 89] on input "Dim 31 Août 2025" at bounding box center [507, 92] width 93 height 7
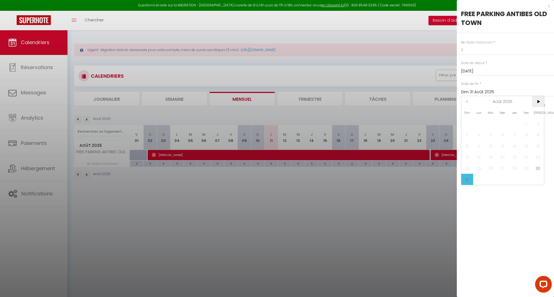
click at [538, 102] on span ">" at bounding box center [538, 101] width 12 height 11
click at [476, 123] on span "1" at bounding box center [479, 123] width 12 height 11
type input "Lun 01 Septembre 2025"
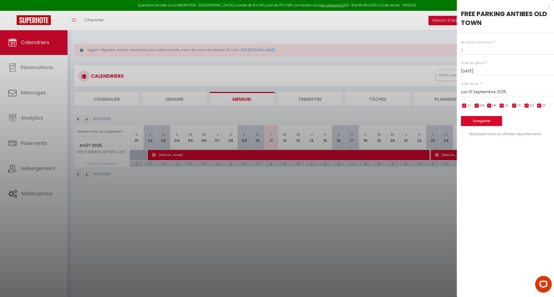
click at [478, 120] on button "Enregistrer" at bounding box center [481, 121] width 41 height 10
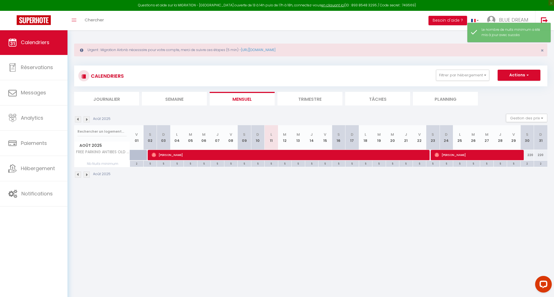
click at [89, 119] on img at bounding box center [87, 119] width 6 height 6
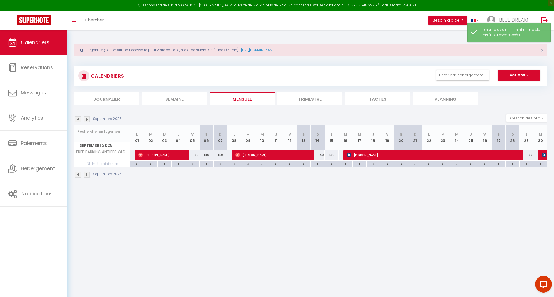
click at [320, 165] on div "3" at bounding box center [318, 163] width 14 height 5
type input "3"
type input "Dim 14 Septembre 2025"
type input "Lun 15 Septembre 2025"
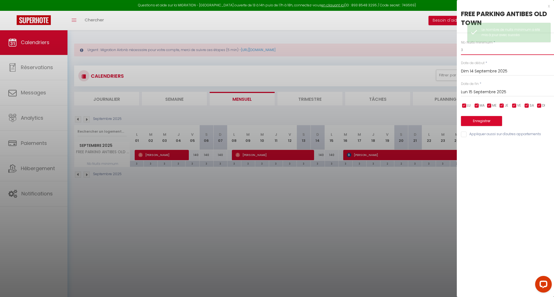
click at [489, 52] on input "3" at bounding box center [507, 50] width 93 height 10
type input "3"
type input "2"
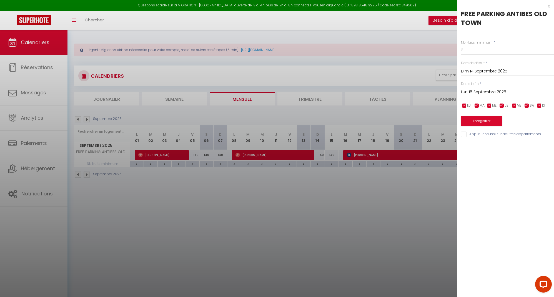
click at [483, 92] on input "Lun 15 Septembre 2025" at bounding box center [507, 92] width 93 height 7
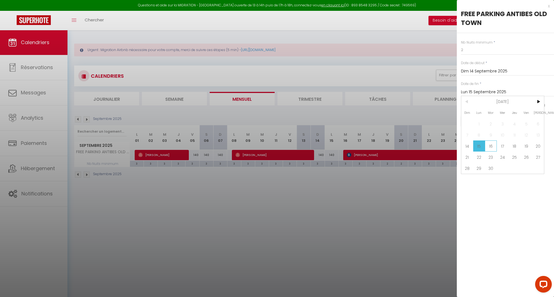
click at [490, 144] on span "16" at bounding box center [491, 145] width 12 height 11
type input "[DATE]"
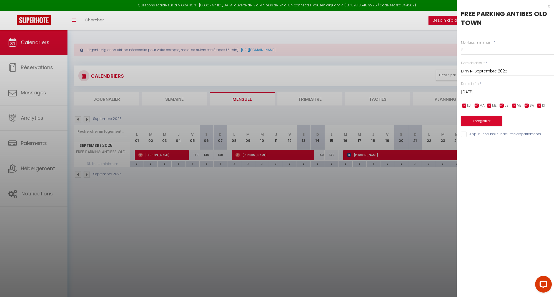
click at [478, 123] on button "Enregistrer" at bounding box center [481, 121] width 41 height 10
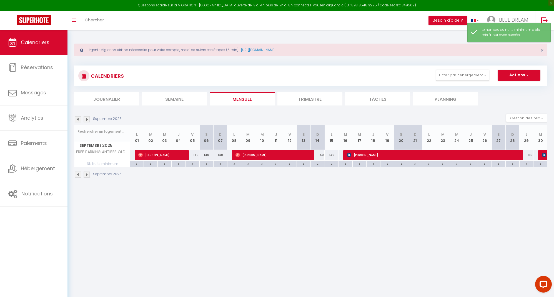
click at [76, 119] on img at bounding box center [78, 119] width 6 height 6
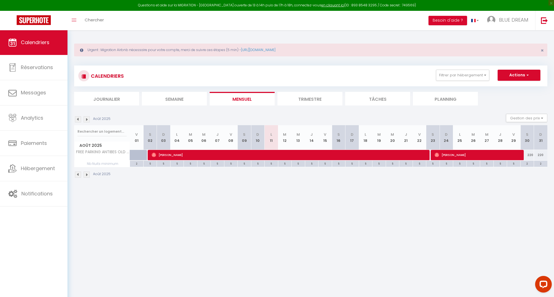
click at [89, 119] on img at bounding box center [87, 119] width 6 height 6
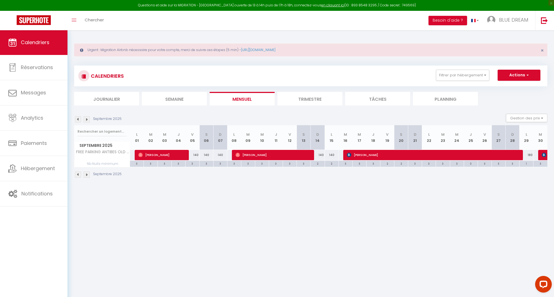
click at [89, 119] on img at bounding box center [87, 119] width 6 height 6
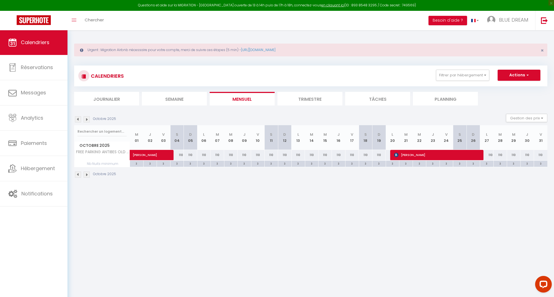
click at [89, 119] on img at bounding box center [87, 119] width 6 height 6
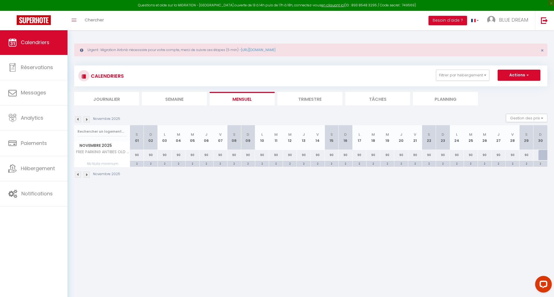
click at [89, 119] on img at bounding box center [87, 119] width 6 height 6
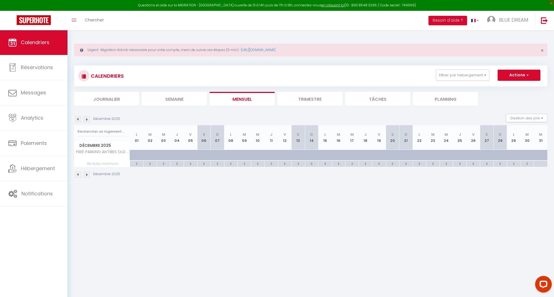
click at [79, 119] on img at bounding box center [78, 119] width 6 height 6
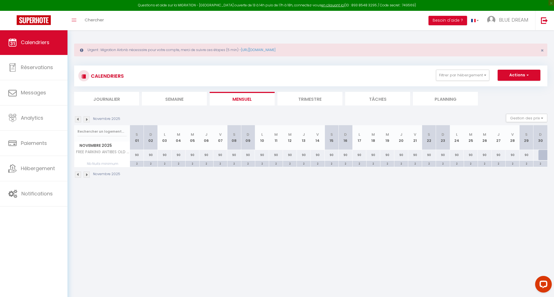
click at [79, 119] on img at bounding box center [78, 119] width 6 height 6
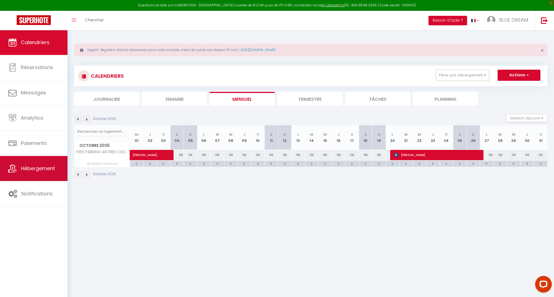
click at [39, 165] on span "Hébergement" at bounding box center [38, 168] width 34 height 7
